Goal: Navigation & Orientation: Find specific page/section

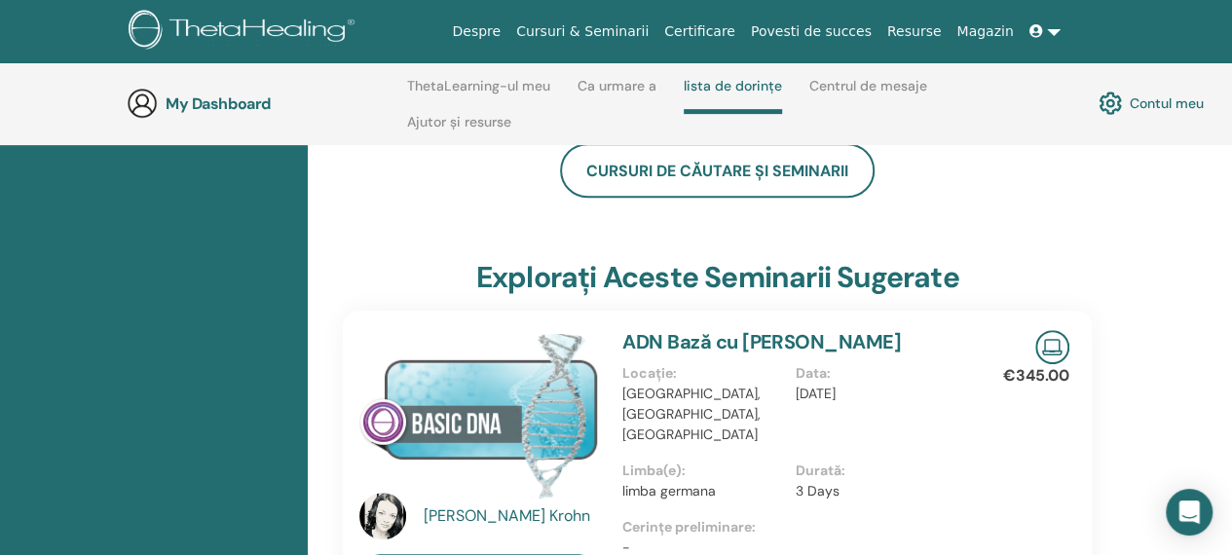
scroll to position [588, 0]
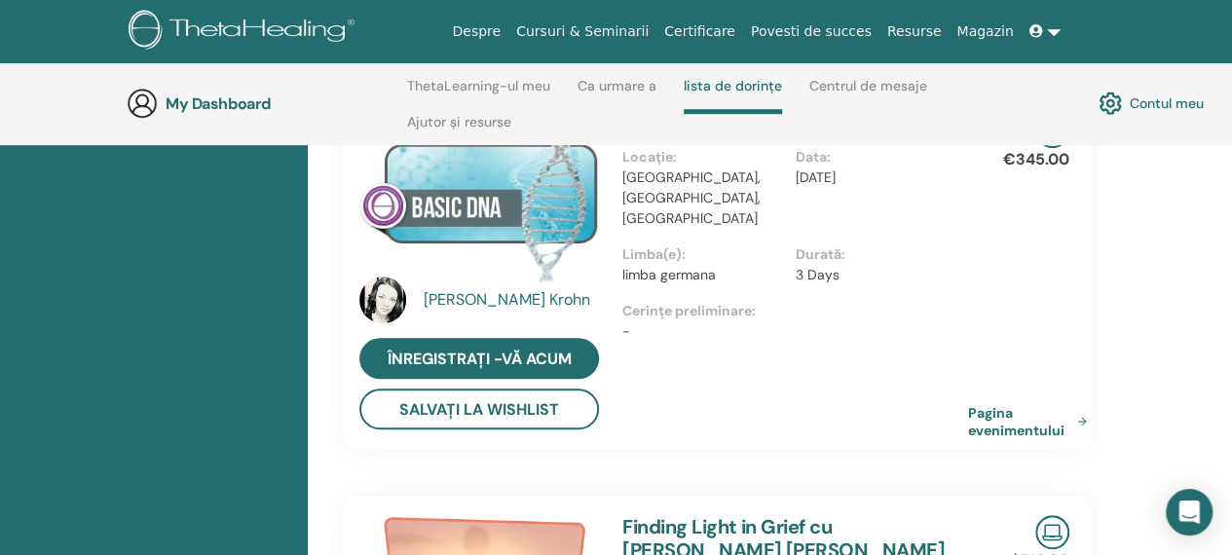
click at [1045, 31] on span at bounding box center [1038, 31] width 18 height 16
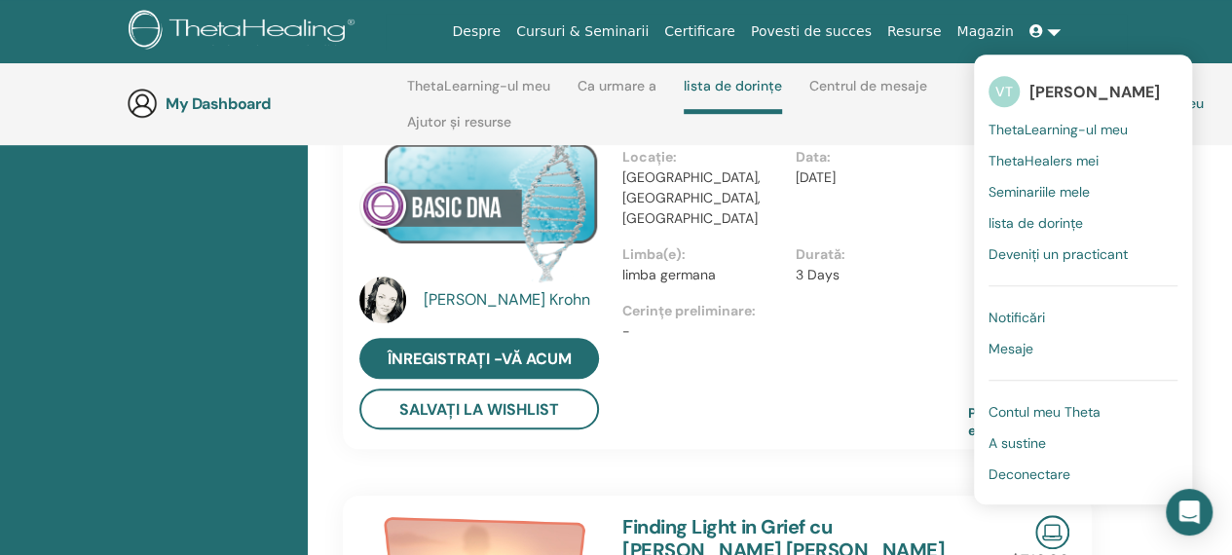
click at [1018, 407] on span "Contul meu Theta" at bounding box center [1044, 412] width 112 height 18
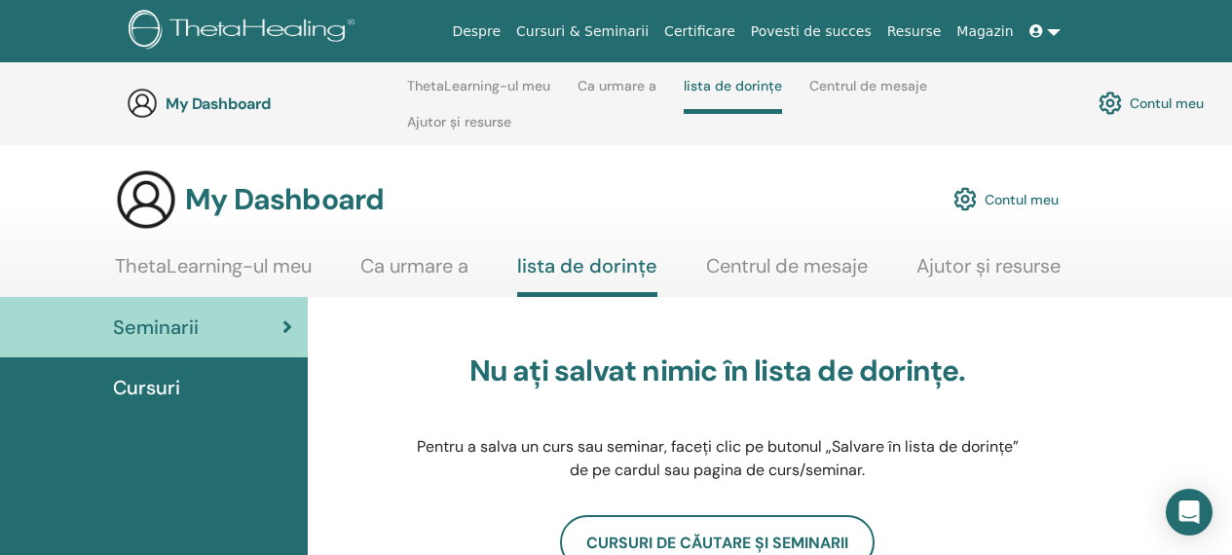
scroll to position [588, 0]
